Goal: Navigation & Orientation: Find specific page/section

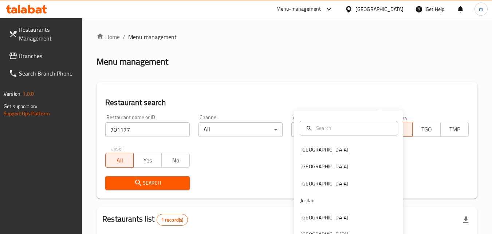
scroll to position [91, 0]
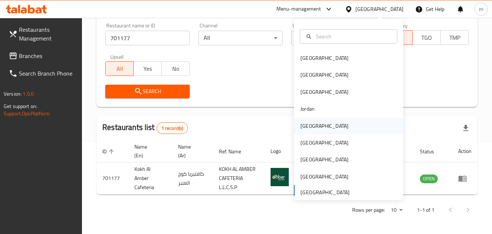
click at [303, 126] on div "[GEOGRAPHIC_DATA]" at bounding box center [325, 126] width 48 height 8
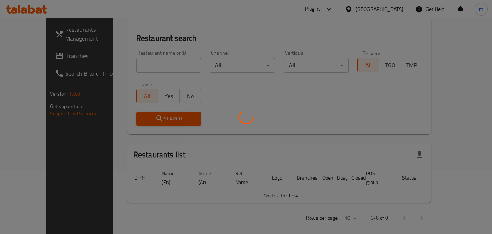
scroll to position [91, 0]
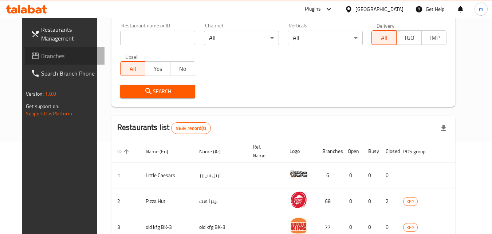
click at [41, 58] on span "Branches" at bounding box center [70, 55] width 58 height 9
